Goal: Transaction & Acquisition: Obtain resource

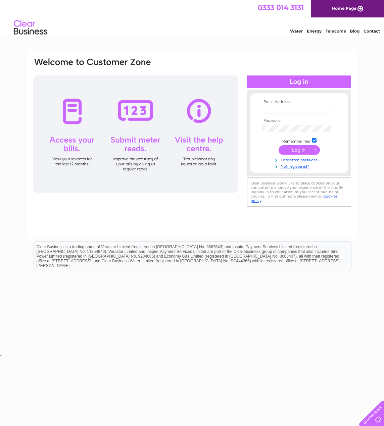
type input "[EMAIL_ADDRESS][DOMAIN_NAME]"
click at [292, 151] on input "submit" at bounding box center [299, 149] width 41 height 9
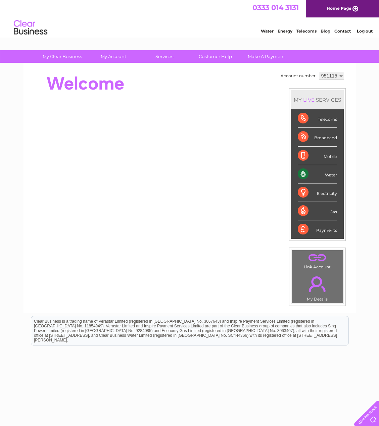
click at [327, 76] on select "951115 976848" at bounding box center [331, 76] width 25 height 8
select select "976848"
click at [319, 72] on select "951115 976848" at bounding box center [331, 76] width 25 height 8
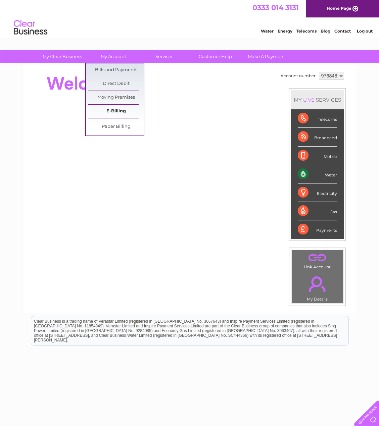
click at [106, 110] on link "E-Billing" at bounding box center [115, 111] width 55 height 13
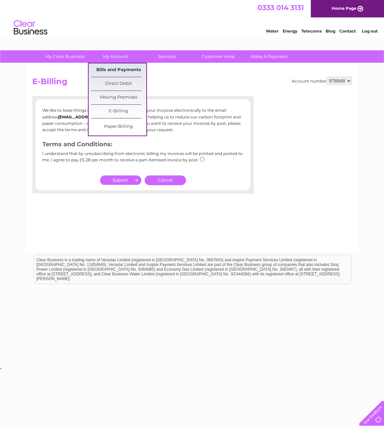
click at [108, 71] on link "Bills and Payments" at bounding box center [118, 69] width 55 height 13
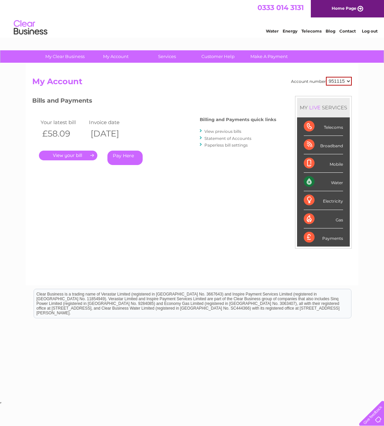
click at [64, 155] on link "." at bounding box center [68, 156] width 58 height 10
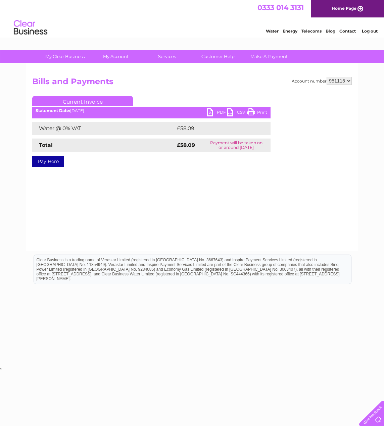
click at [215, 113] on link "PDF" at bounding box center [217, 113] width 20 height 10
click at [332, 79] on select "951115 976848" at bounding box center [339, 81] width 25 height 8
select select "976848"
click at [327, 77] on select "951115 976848" at bounding box center [339, 81] width 25 height 8
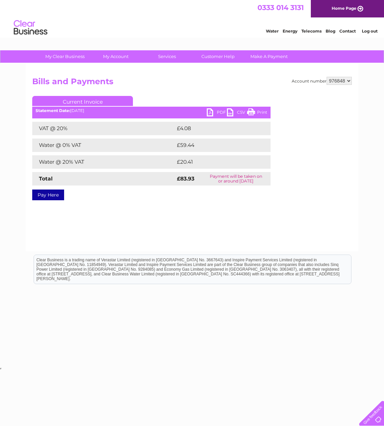
click at [216, 112] on link "PDF" at bounding box center [217, 113] width 20 height 10
